Goal: Navigation & Orientation: Go to known website

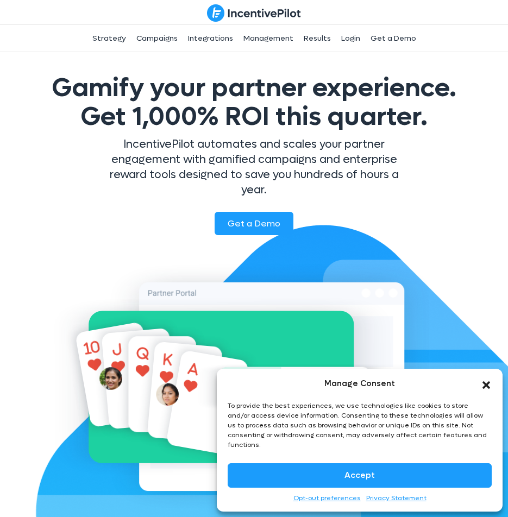
click at [486, 389] on icon "Close dialog" at bounding box center [486, 385] width 8 height 8
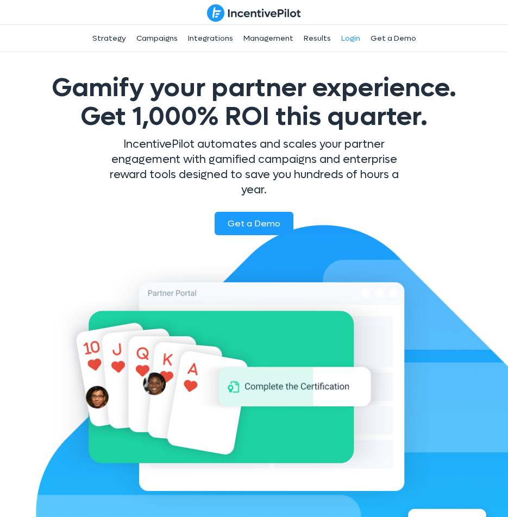
click at [342, 39] on link "Login" at bounding box center [351, 38] width 28 height 27
